Goal: Task Accomplishment & Management: Use online tool/utility

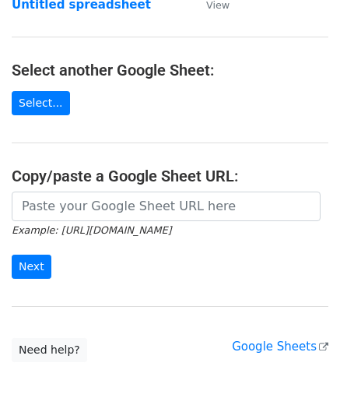
scroll to position [156, 0]
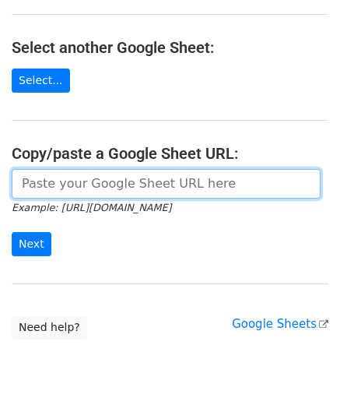
click at [68, 189] on input "url" at bounding box center [166, 184] width 309 height 30
paste input "[URL][DOMAIN_NAME]"
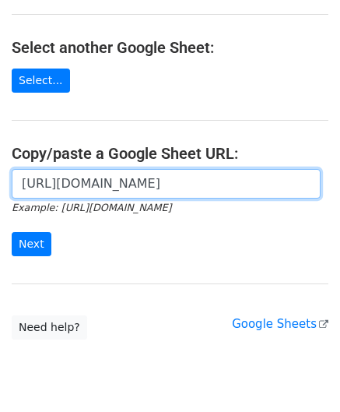
scroll to position [0, 360]
type input "[URL][DOMAIN_NAME]"
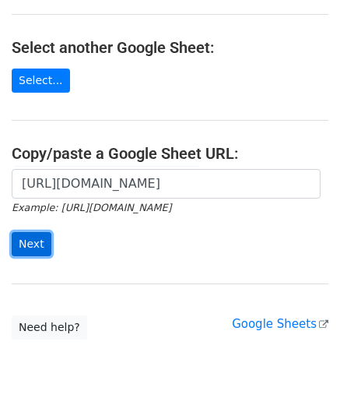
click at [31, 236] on input "Next" at bounding box center [32, 244] width 40 height 24
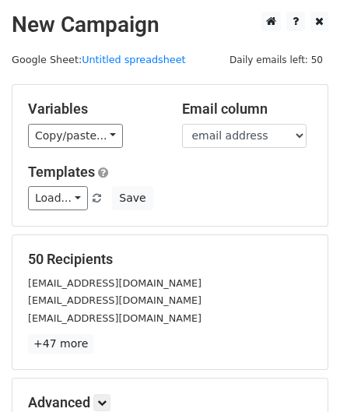
scroll to position [190, 0]
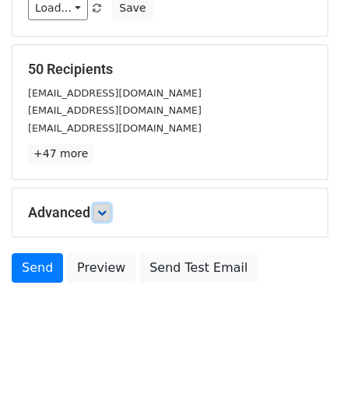
click at [104, 210] on icon at bounding box center [101, 212] width 9 height 9
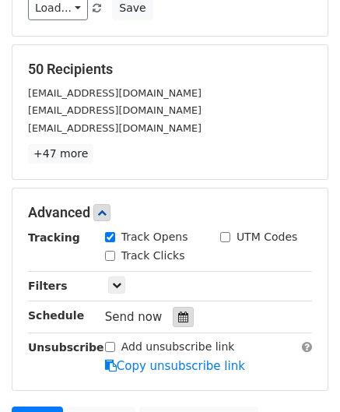
click at [183, 314] on div at bounding box center [183, 317] width 21 height 20
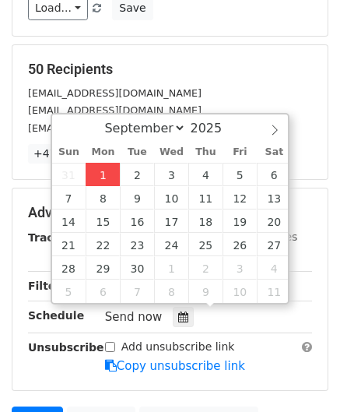
type input "2025-09-01 12:00"
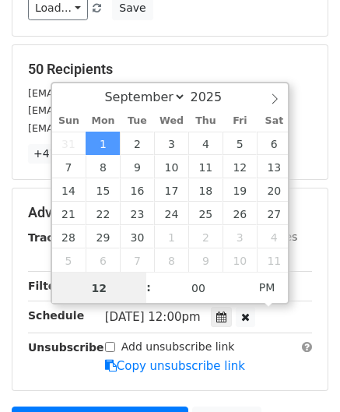
paste input "Hour"
type input "2"
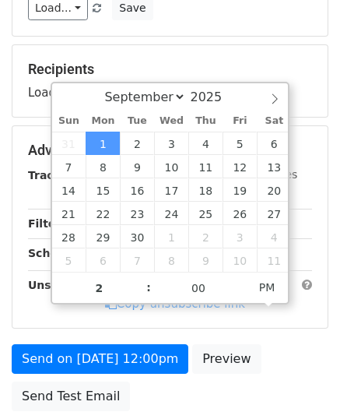
type input "2025-09-01 14:00"
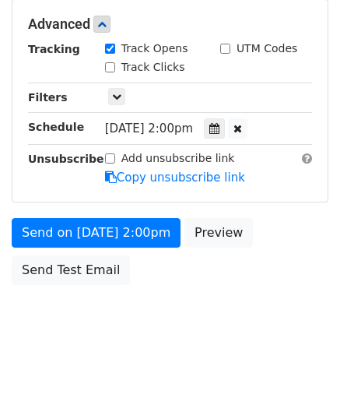
scroll to position [379, 0]
